Goal: Task Accomplishment & Management: Manage account settings

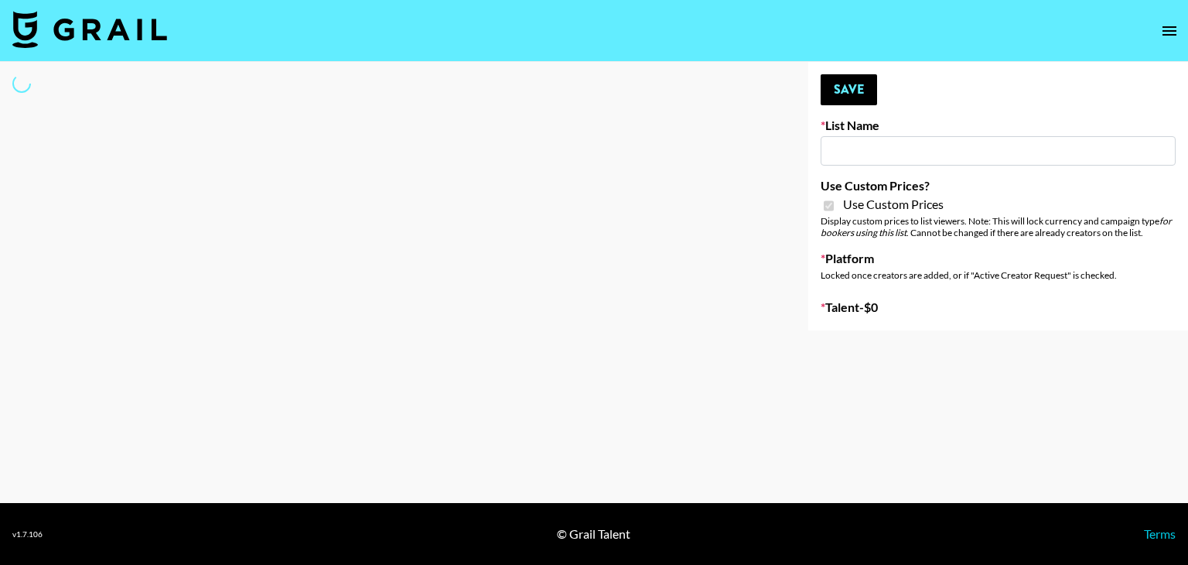
type input "Halovida ([DATE])"
checkbox input "true"
select select "Brand"
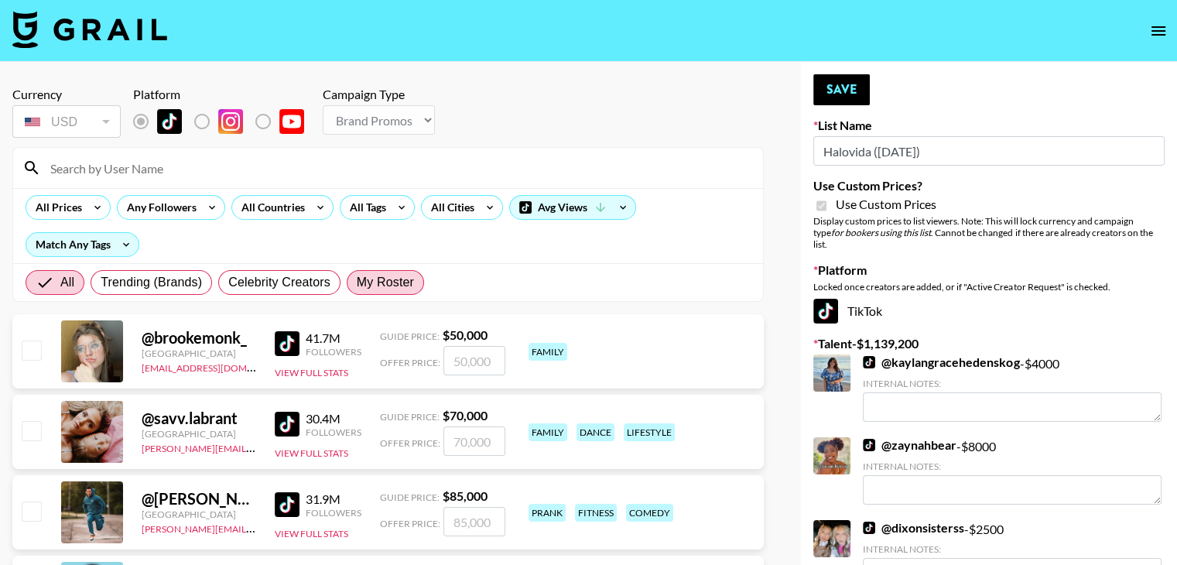
click at [398, 275] on span "My Roster" at bounding box center [385, 282] width 57 height 19
click at [357, 282] on input "My Roster" at bounding box center [357, 282] width 0 height 0
radio input "true"
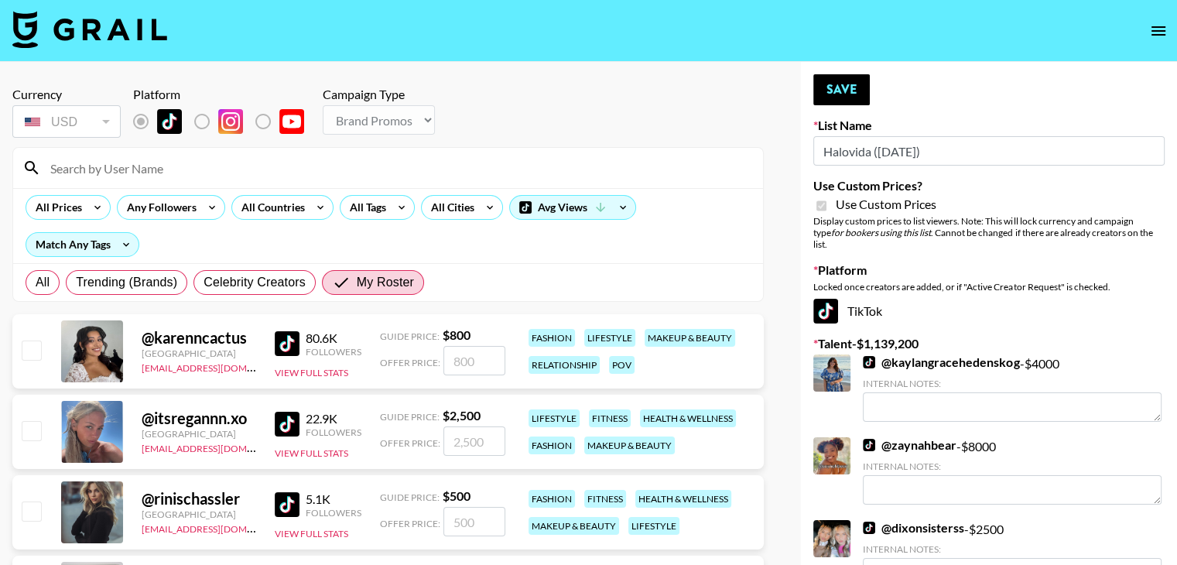
click at [37, 512] on input "checkbox" at bounding box center [31, 510] width 19 height 19
checkbox input "true"
type input "500"
click at [824, 94] on button "Save" at bounding box center [841, 89] width 56 height 31
